Goal: Information Seeking & Learning: Check status

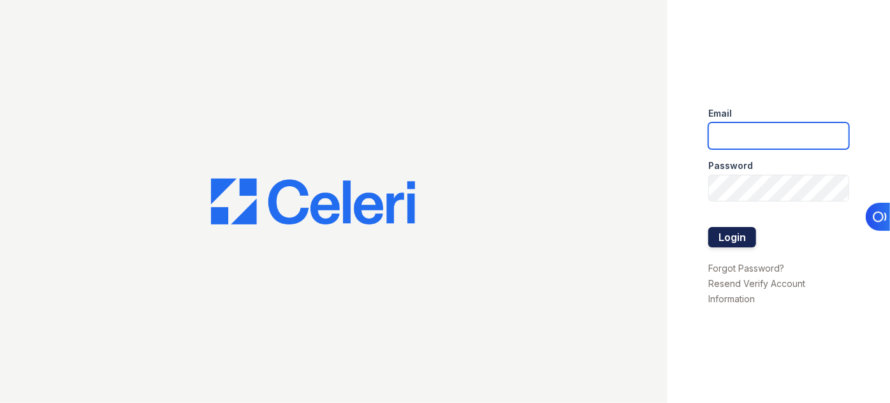
type input "[EMAIL_ADDRESS][DOMAIN_NAME]"
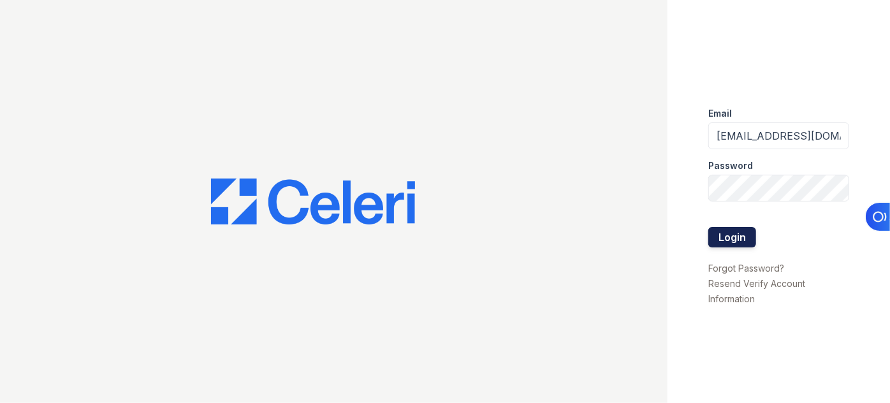
click at [732, 230] on button "Login" at bounding box center [732, 237] width 48 height 20
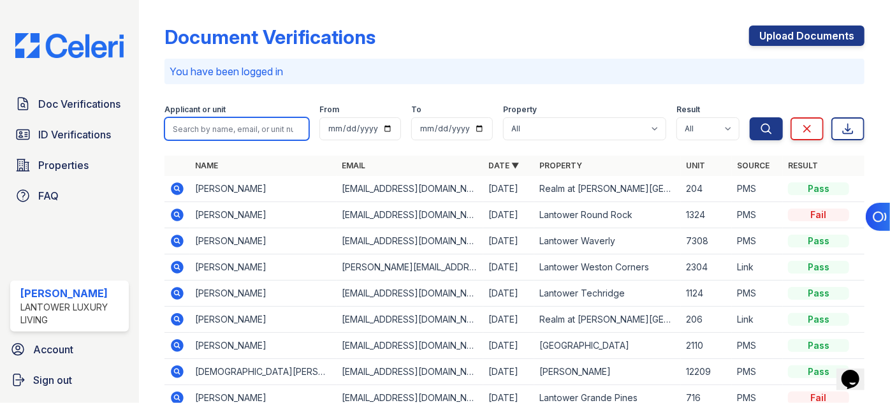
click at [235, 135] on input "search" at bounding box center [236, 128] width 145 height 23
paste input "Quang"
type input "Quang"
click at [749, 117] on button "Search" at bounding box center [765, 128] width 33 height 23
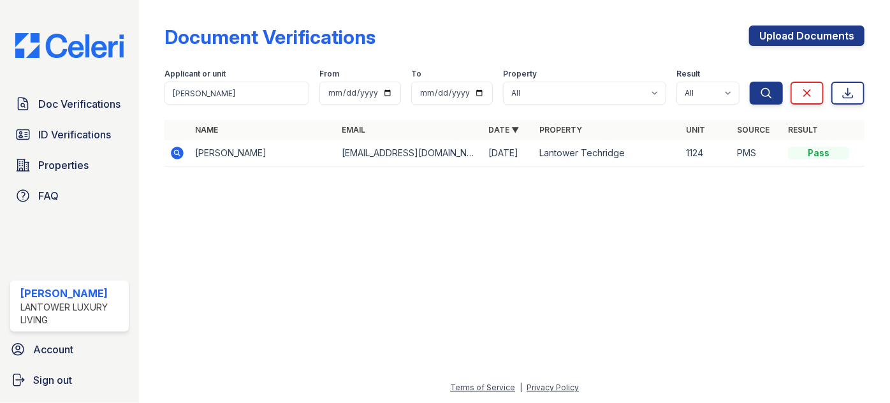
click at [178, 155] on icon at bounding box center [177, 153] width 13 height 13
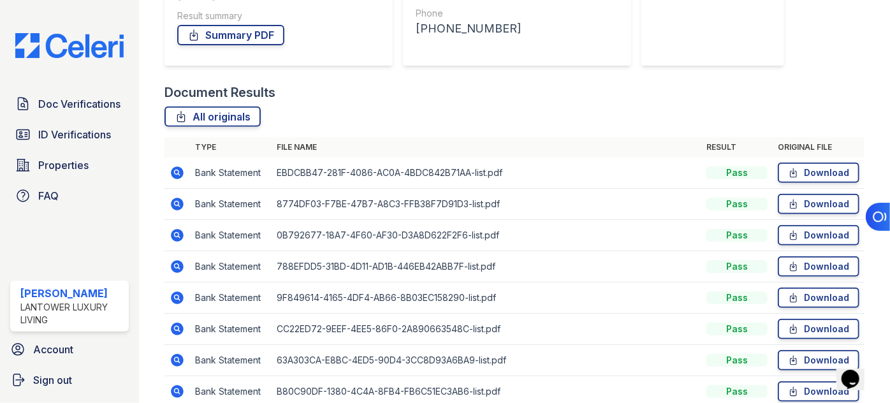
scroll to position [231, 0]
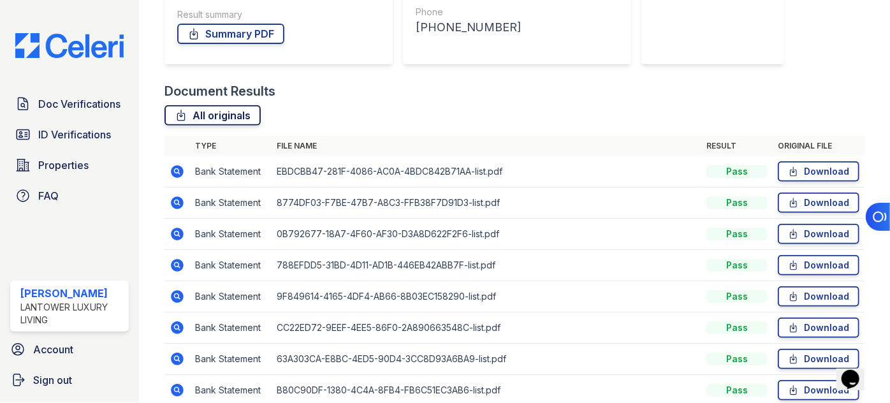
click at [220, 112] on link "All originals" at bounding box center [212, 115] width 96 height 20
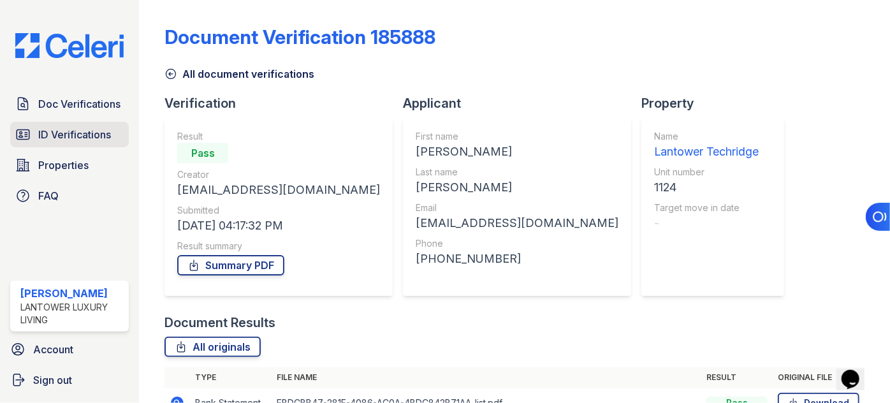
click at [76, 122] on link "ID Verifications" at bounding box center [69, 134] width 119 height 25
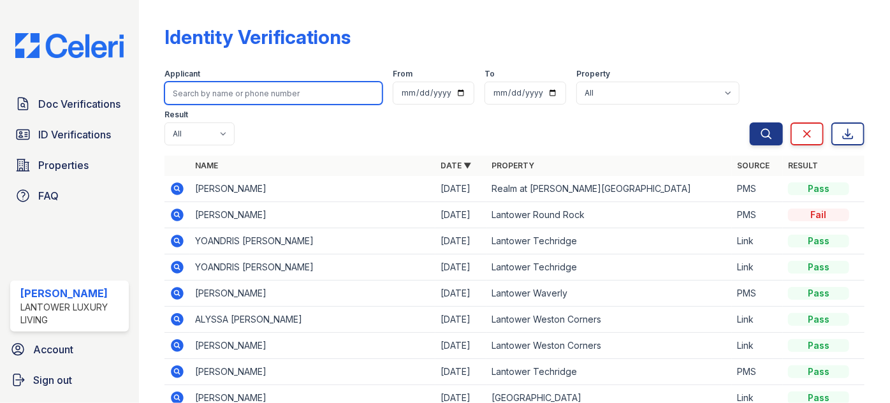
click at [245, 102] on input "search" at bounding box center [273, 93] width 218 height 23
paste input "Quang"
type input "Quang"
click at [749, 122] on button "Search" at bounding box center [765, 133] width 33 height 23
